Goal: Navigation & Orientation: Understand site structure

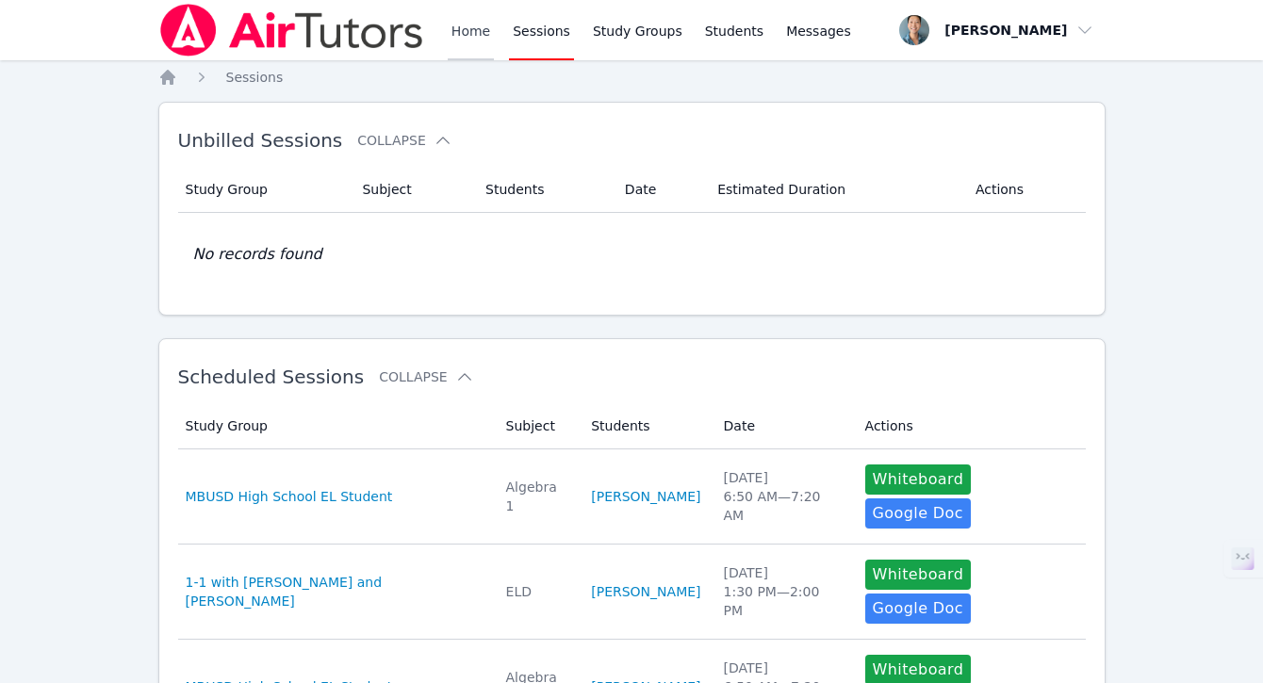
click at [474, 33] on link "Home" at bounding box center [471, 30] width 46 height 60
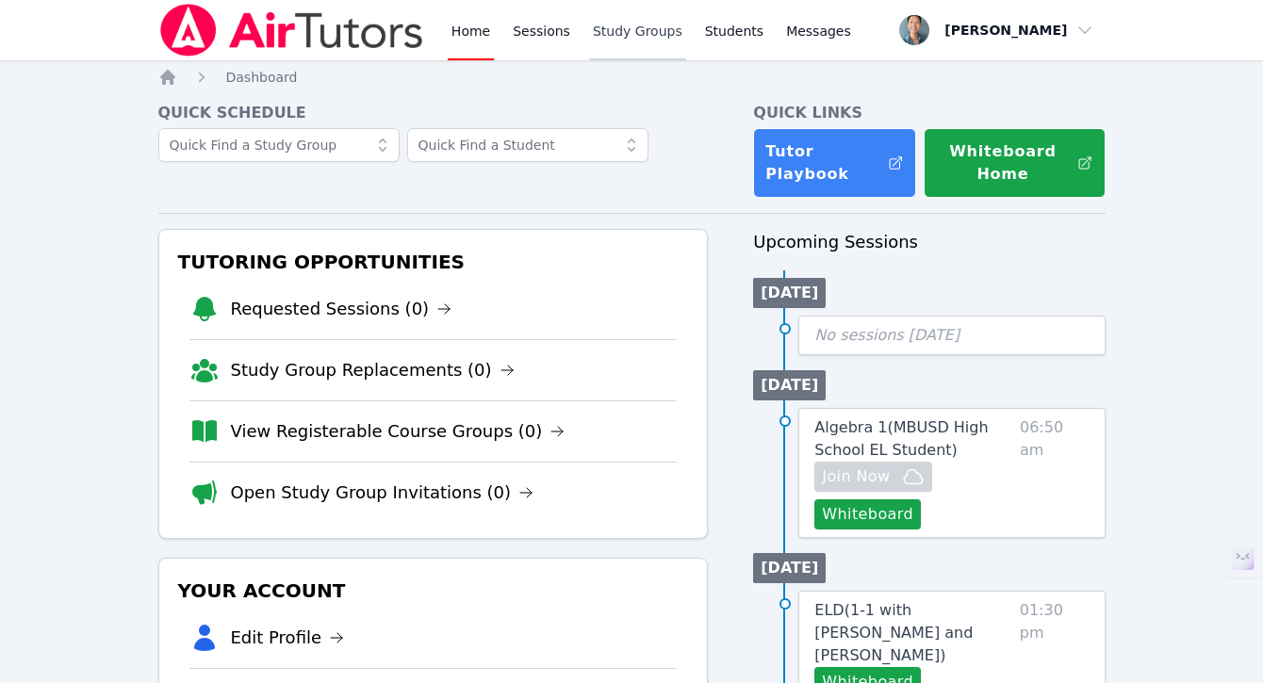
click at [654, 25] on link "Study Groups" at bounding box center [637, 30] width 97 height 60
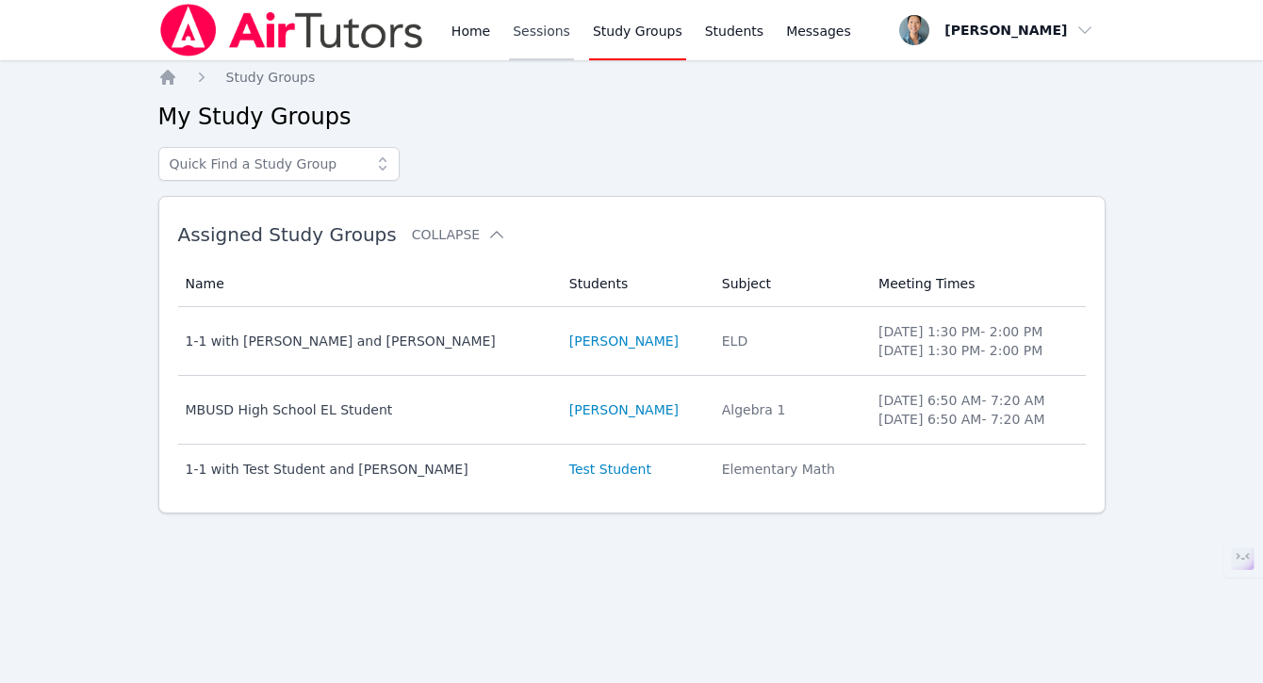
click at [568, 29] on link "Sessions" at bounding box center [541, 30] width 65 height 60
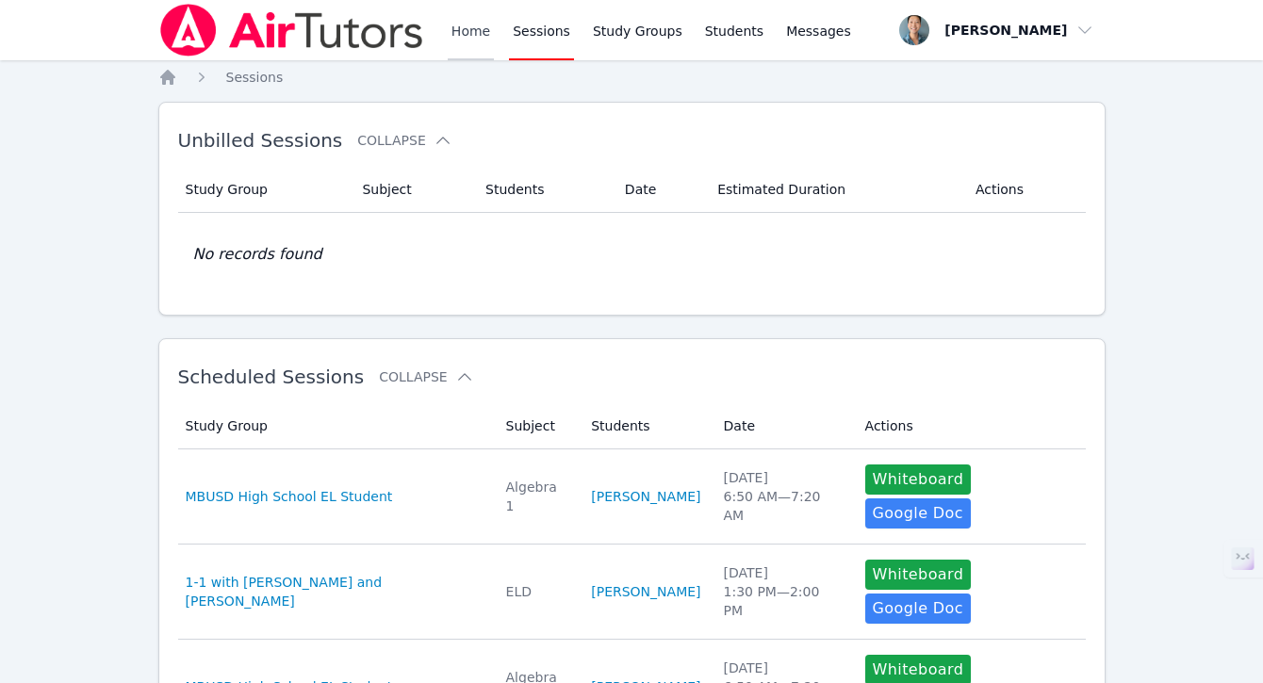
click at [463, 41] on link "Home" at bounding box center [471, 30] width 46 height 60
